Goal: Check status: Check status

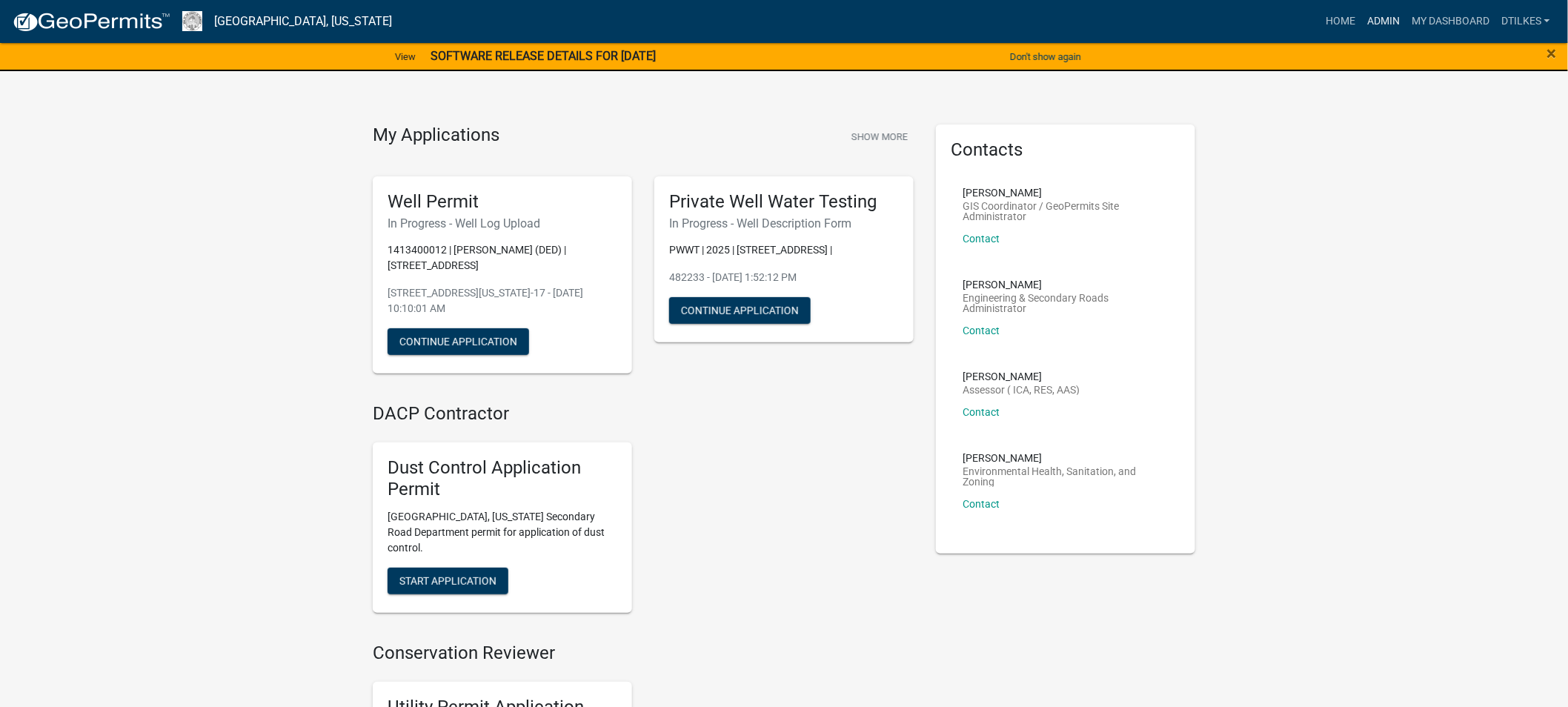
click at [1382, 19] on link "Admin" at bounding box center [1384, 22] width 45 height 28
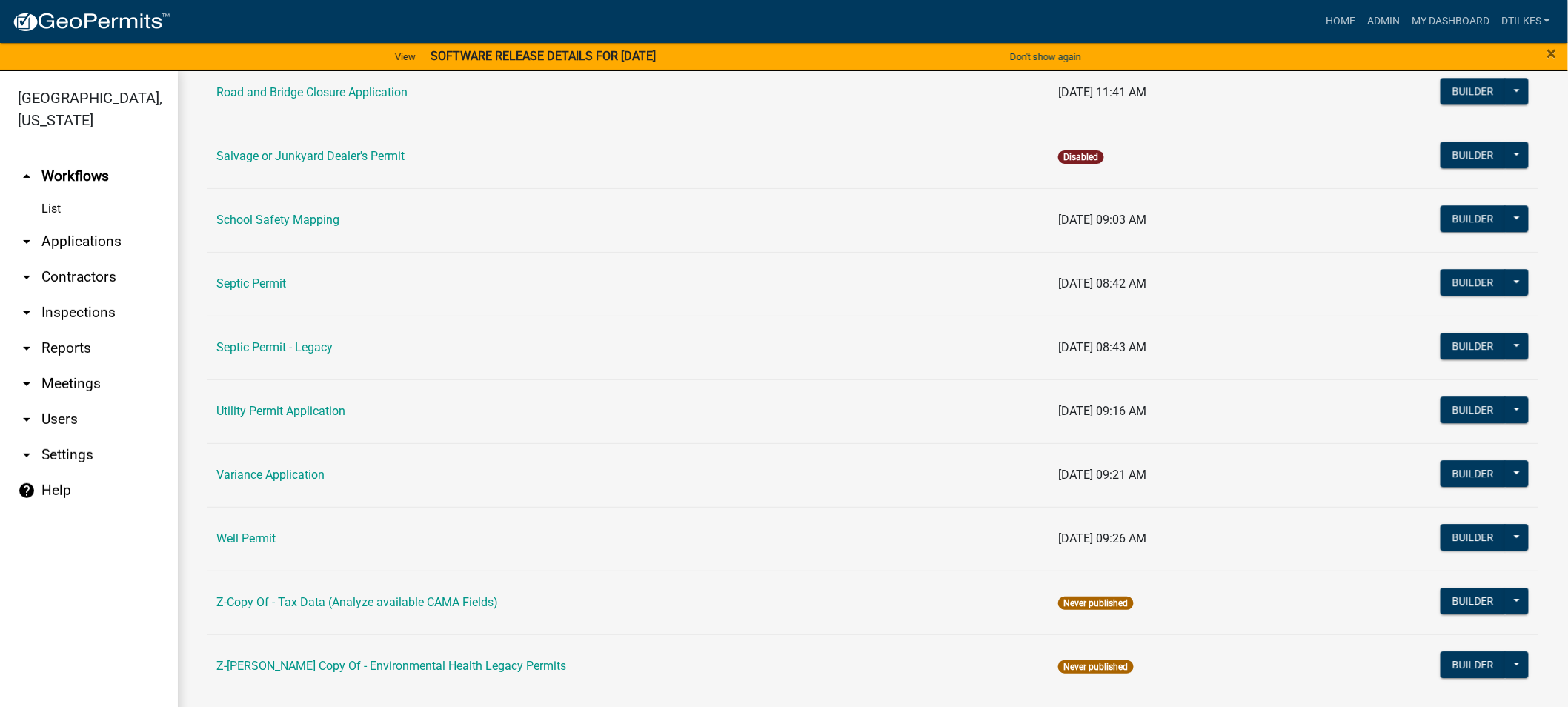
scroll to position [1706, 0]
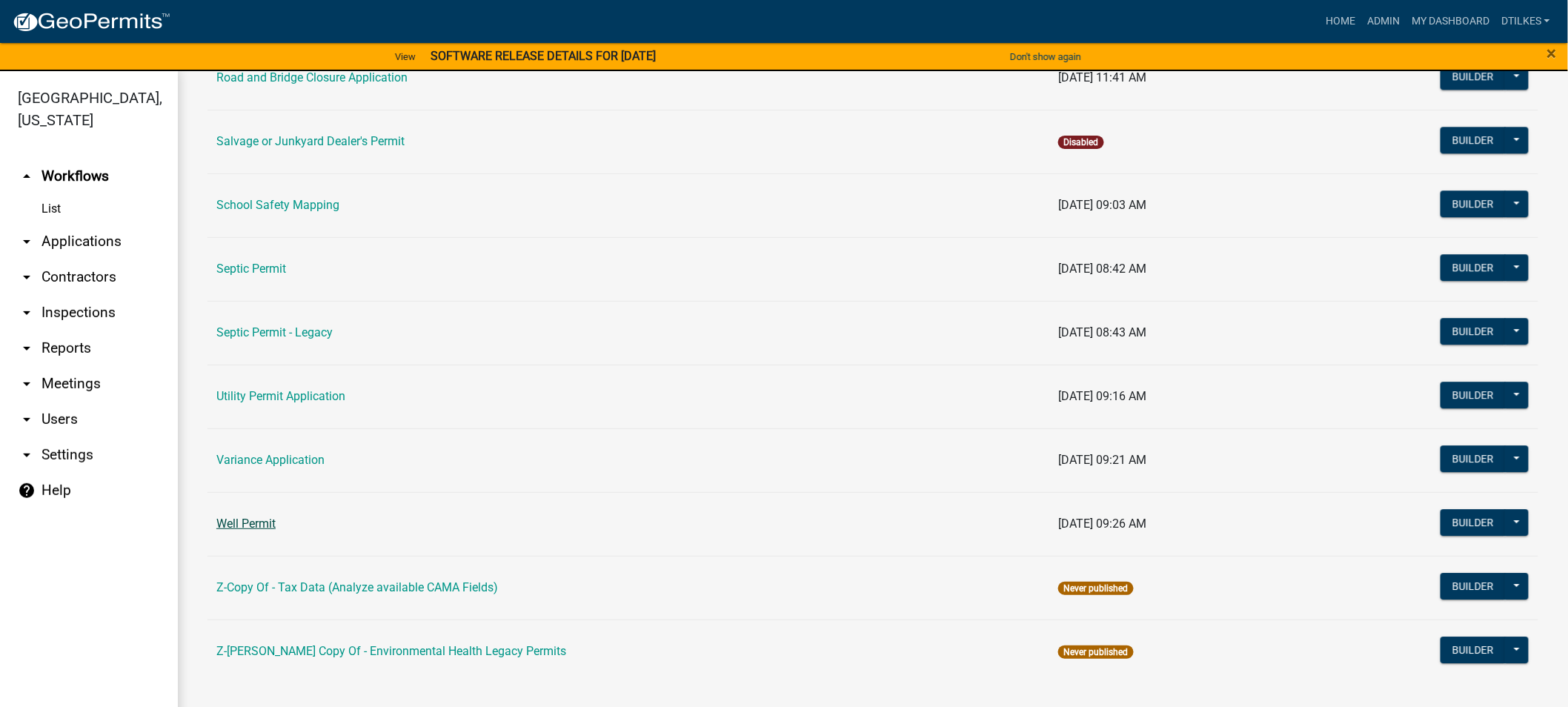
click at [254, 522] on link "Well Permit" at bounding box center [246, 524] width 60 height 14
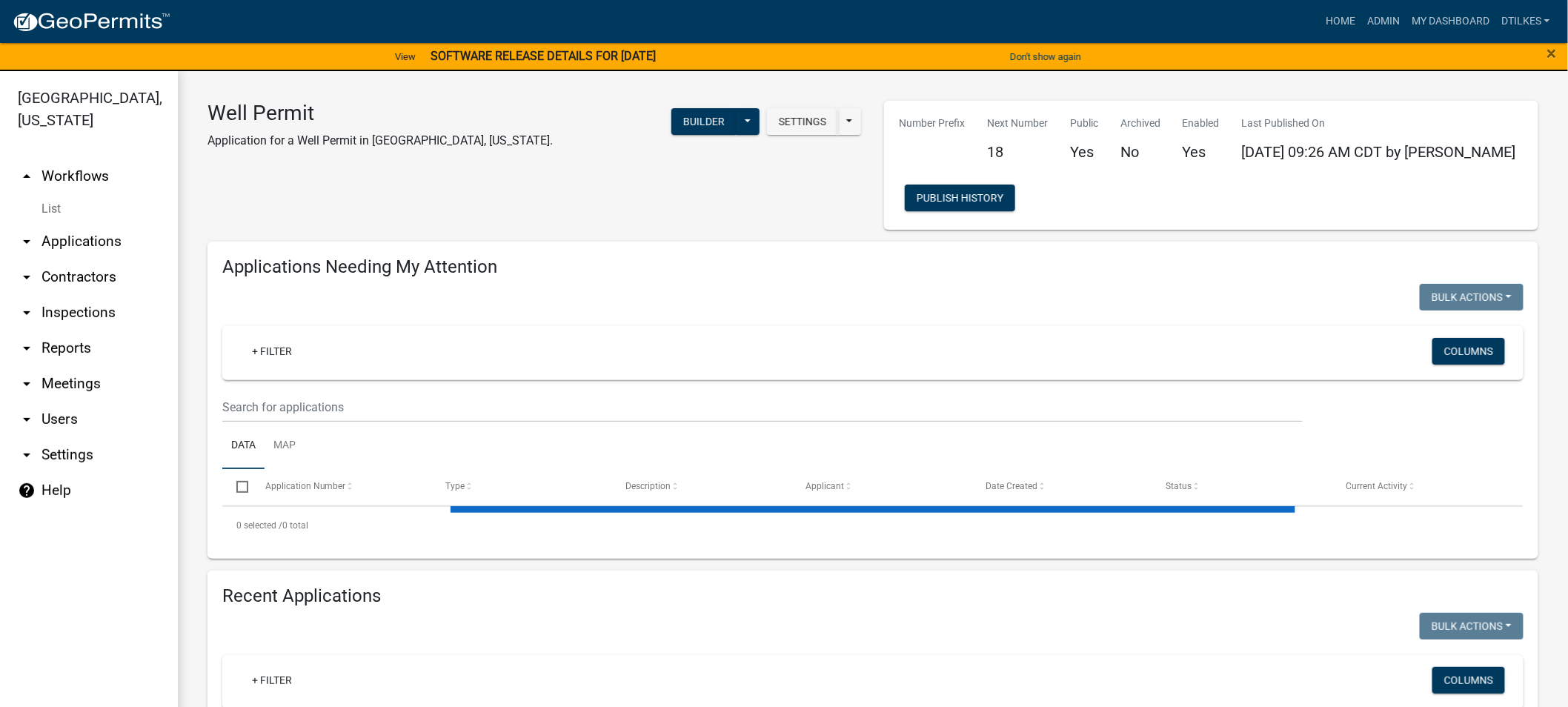
select select "2: 50"
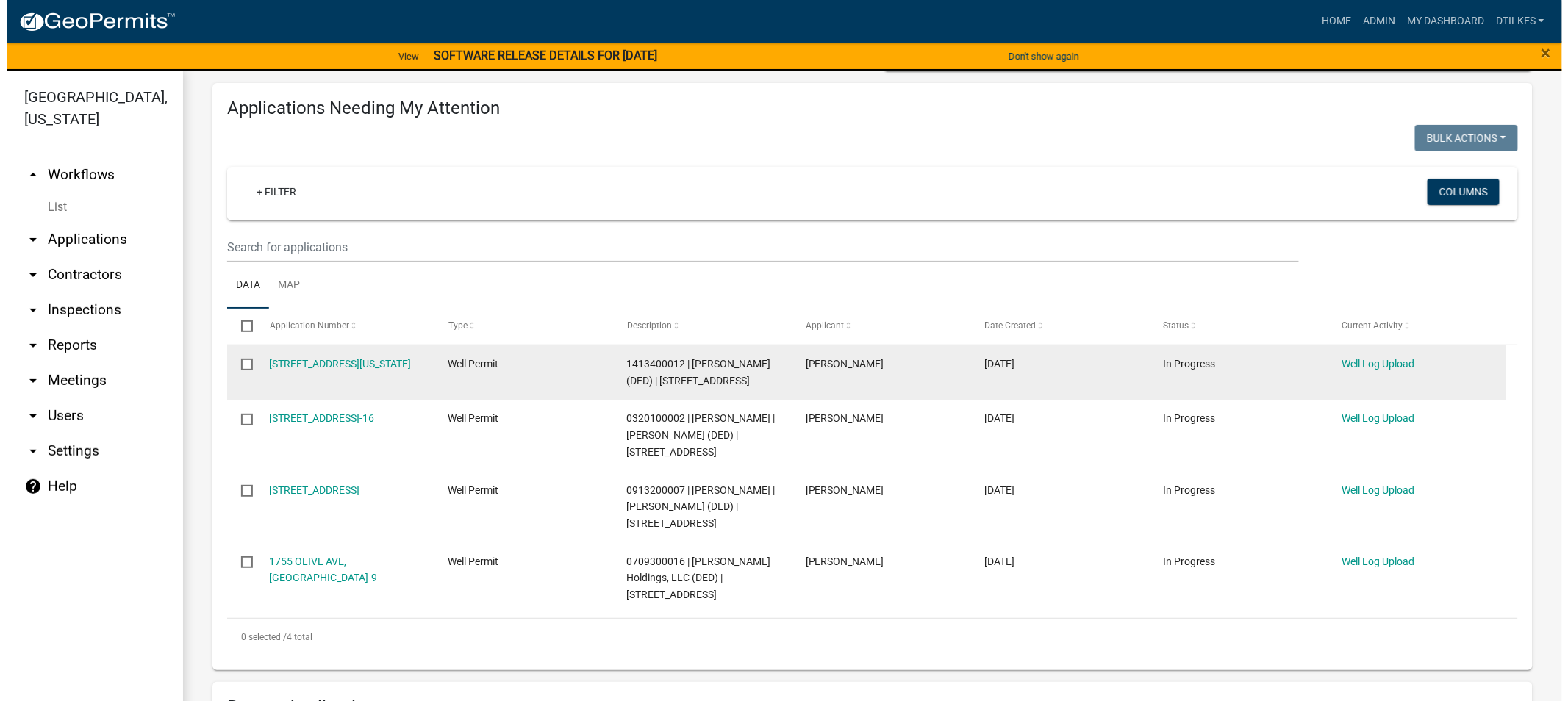
scroll to position [163, 0]
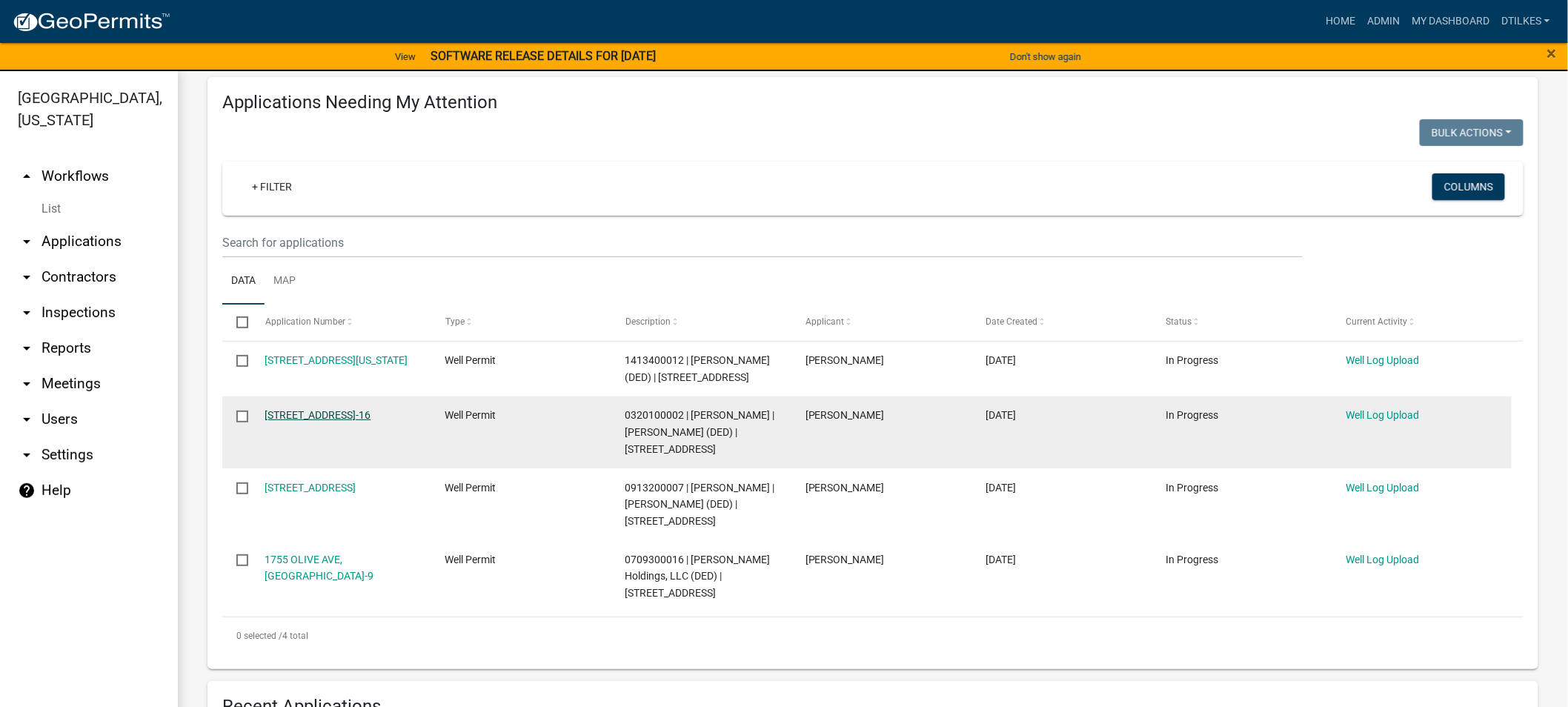
click at [319, 415] on link "[STREET_ADDRESS]-16" at bounding box center [318, 415] width 106 height 12
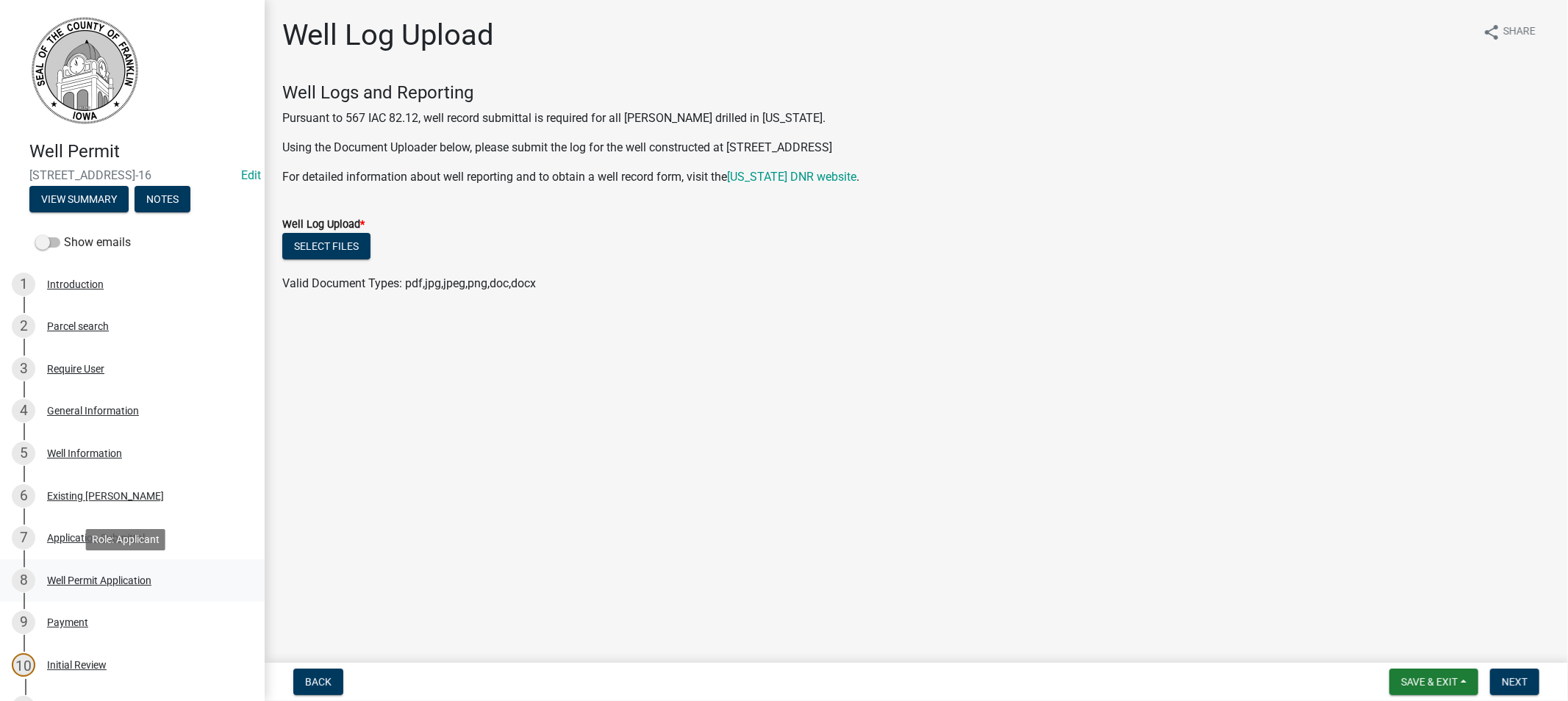
click at [75, 578] on div "Well Permit Application" at bounding box center [99, 580] width 104 height 10
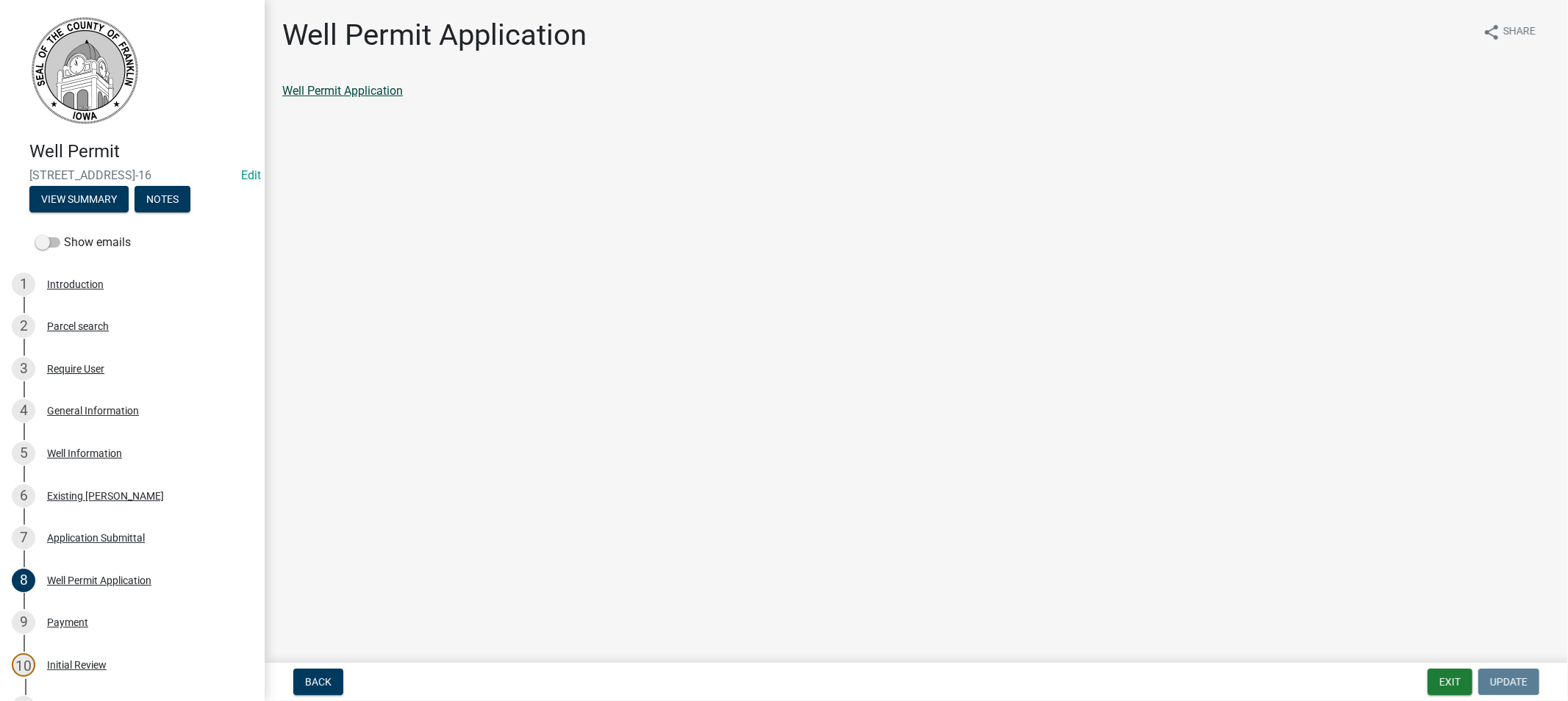
click at [368, 95] on link "Well Permit Application" at bounding box center [342, 90] width 121 height 14
click at [62, 621] on div "Payment" at bounding box center [68, 623] width 41 height 10
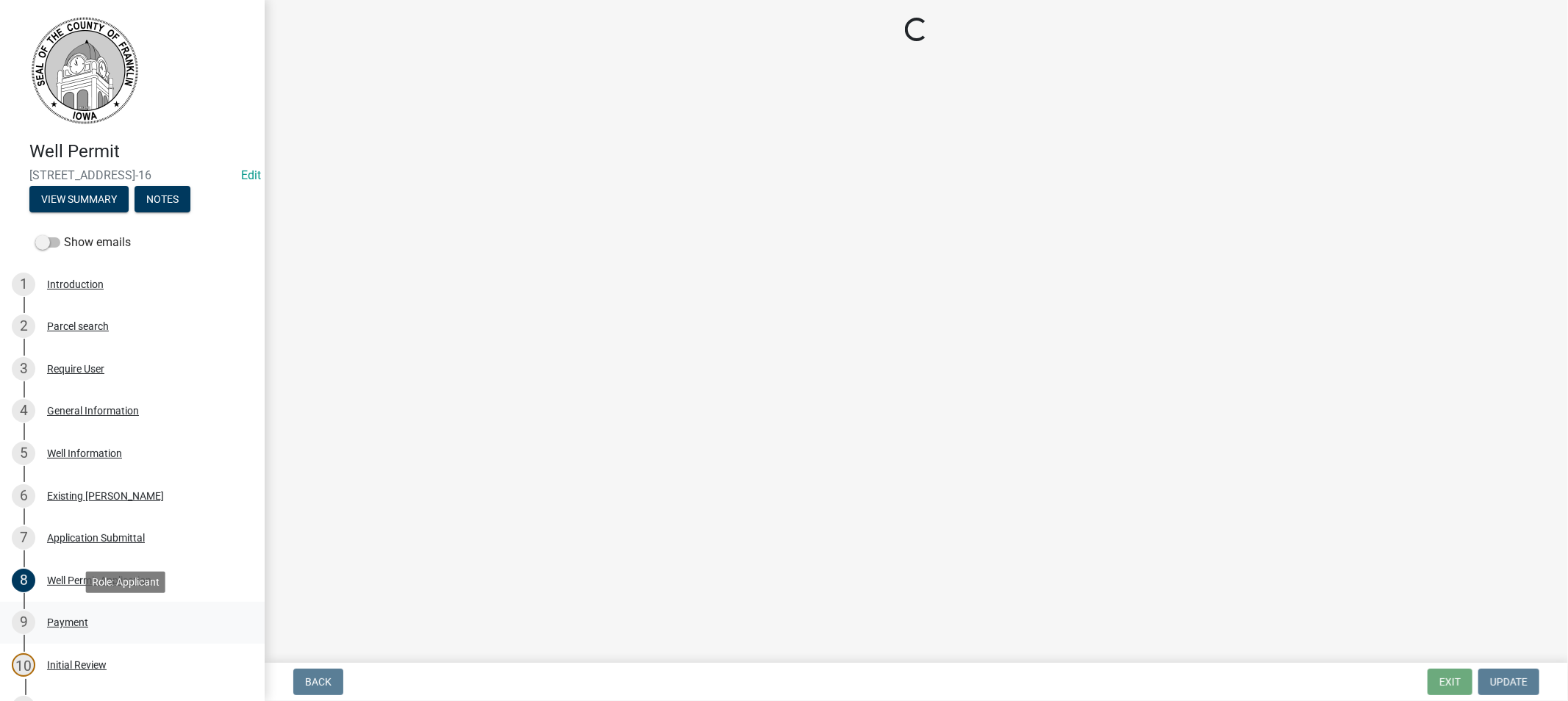
click at [55, 619] on div "Payment" at bounding box center [68, 623] width 41 height 10
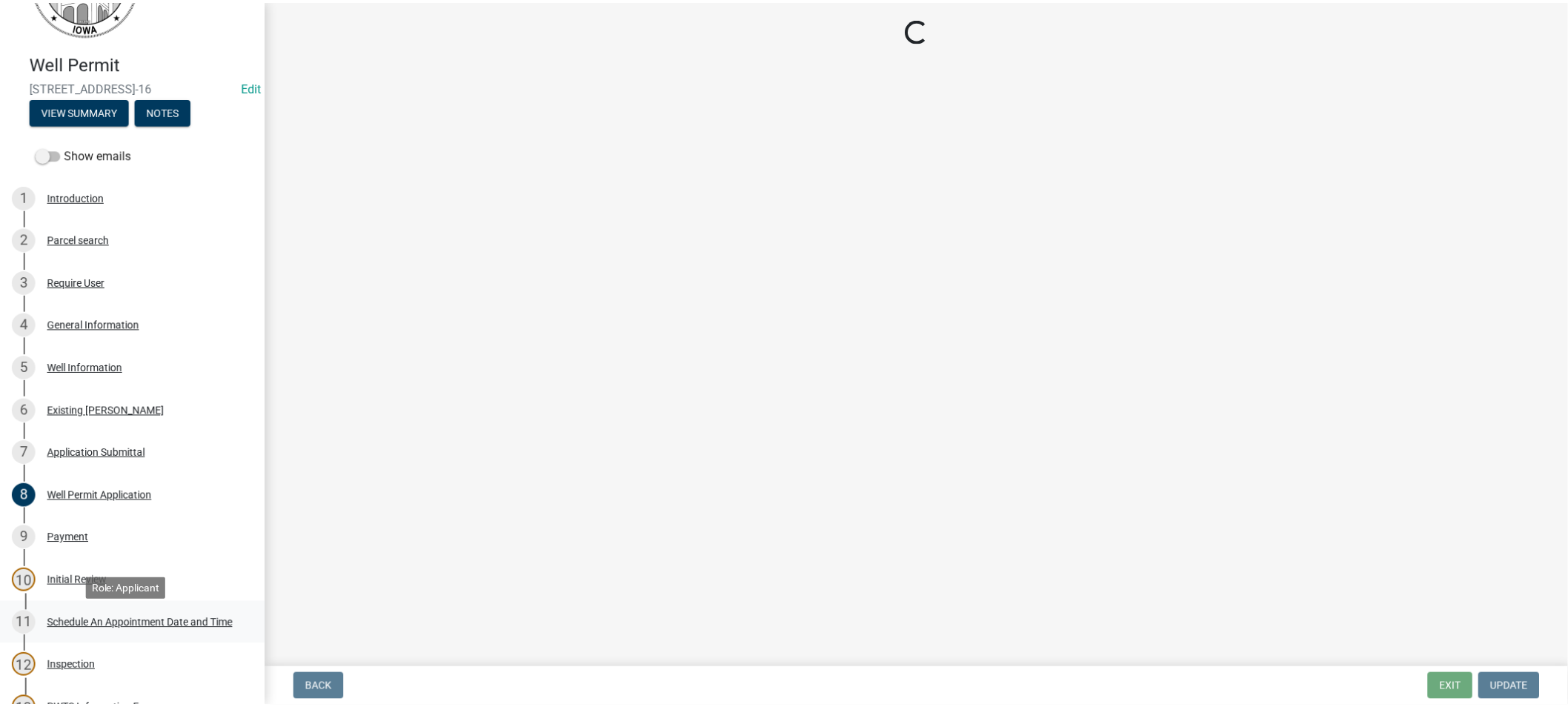
scroll to position [82, 0]
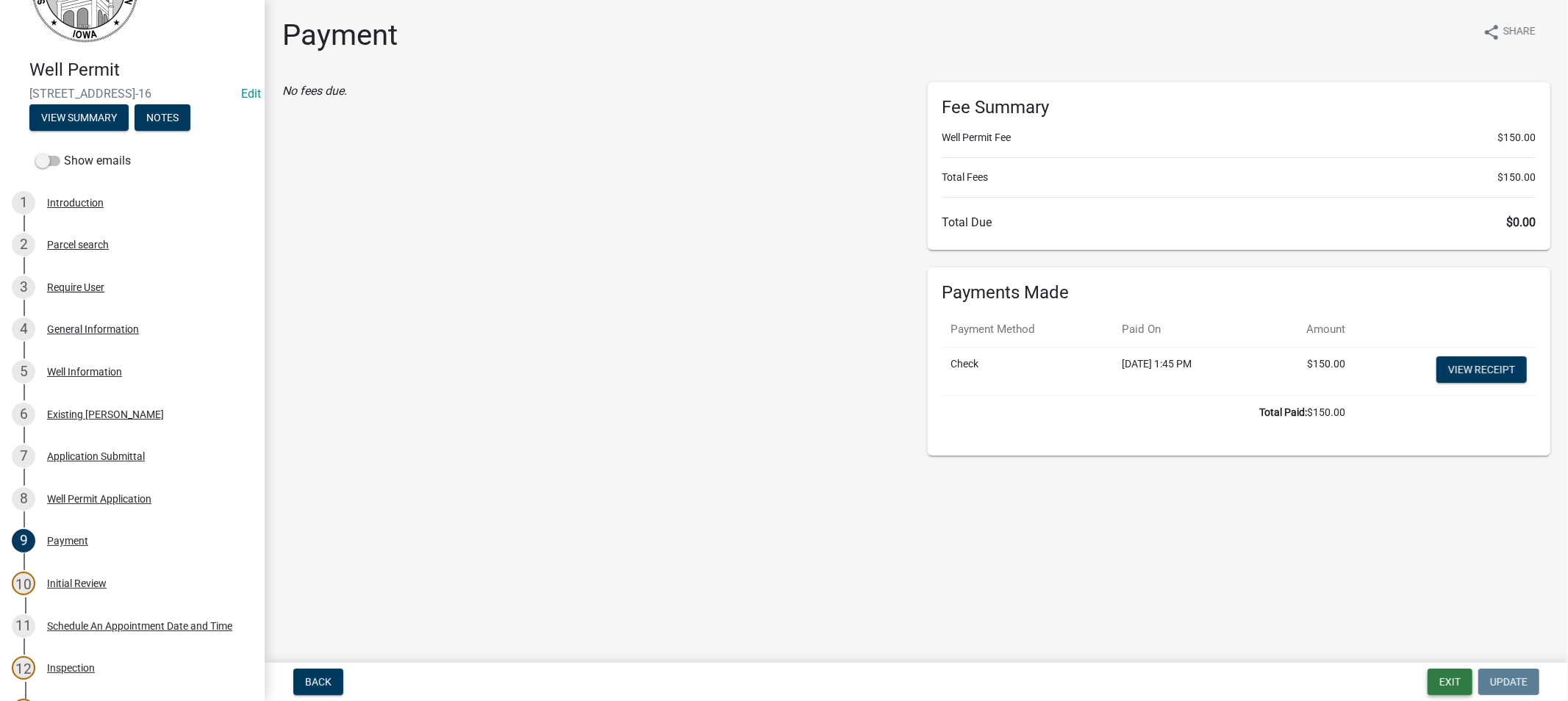
click at [1449, 677] on button "Exit" at bounding box center [1450, 682] width 45 height 27
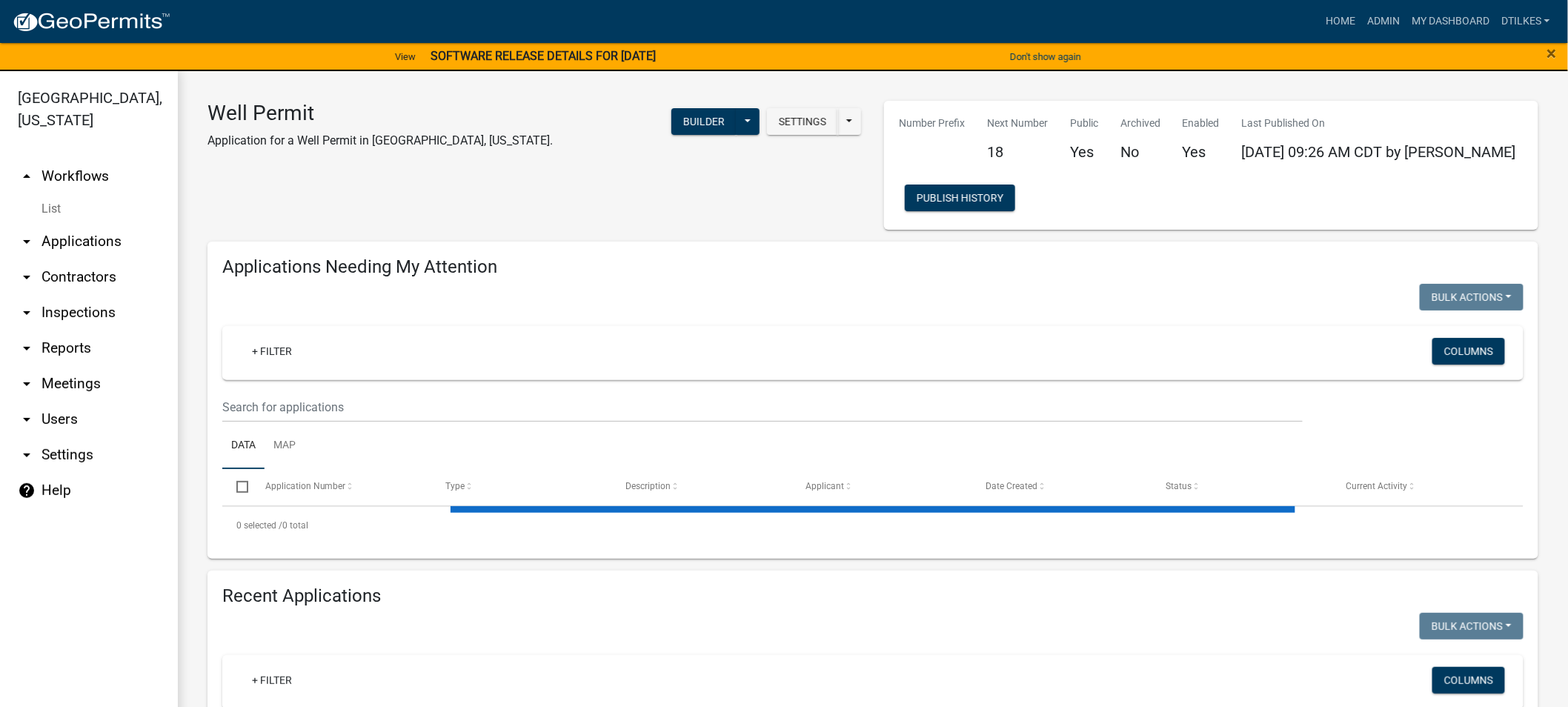
select select "2: 50"
